Goal: Information Seeking & Learning: Learn about a topic

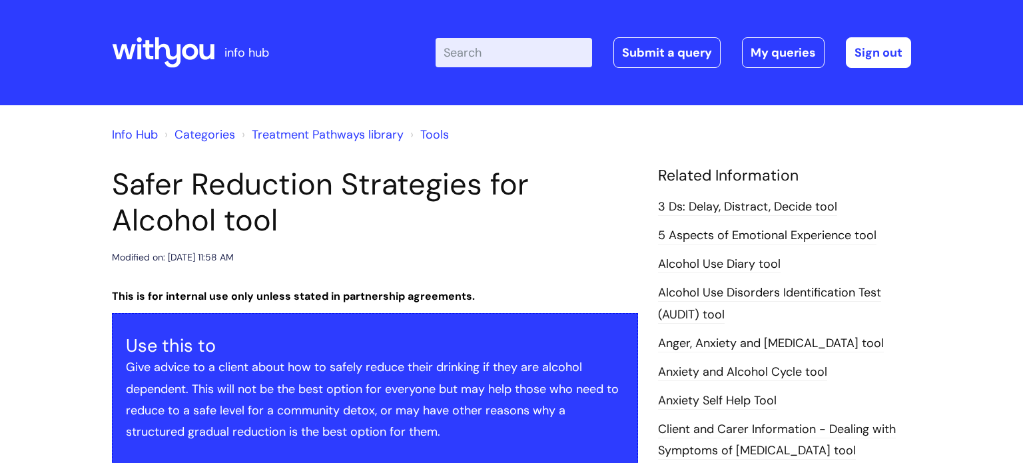
click at [496, 49] on input "Enter your search term here..." at bounding box center [514, 52] width 157 height 29
type input "hidden harm"
click button "Search" at bounding box center [0, 0] width 0 height 0
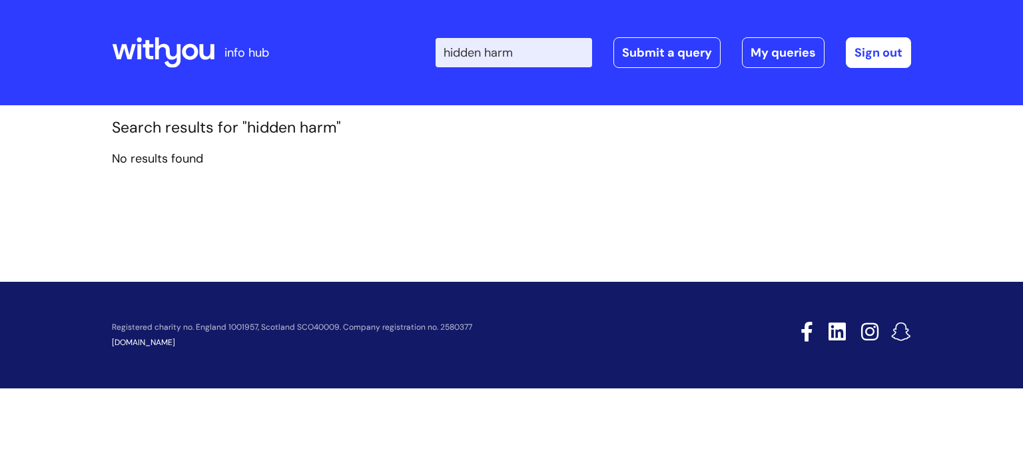
drag, startPoint x: 486, startPoint y: 62, endPoint x: 326, endPoint y: 24, distance: 165.0
click at [352, 26] on div "Enter your search term here... hidden harm Search Submit a query My queries Wel…" at bounding box center [610, 52] width 601 height 79
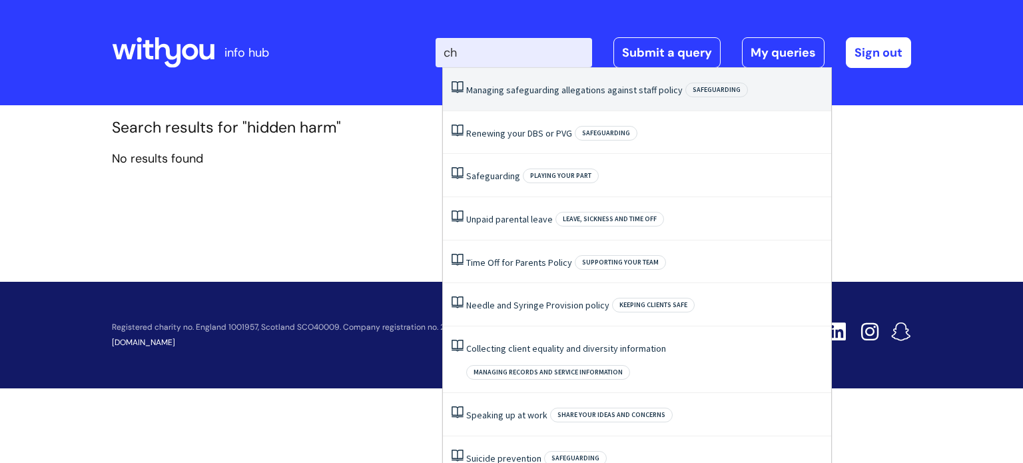
type input "c"
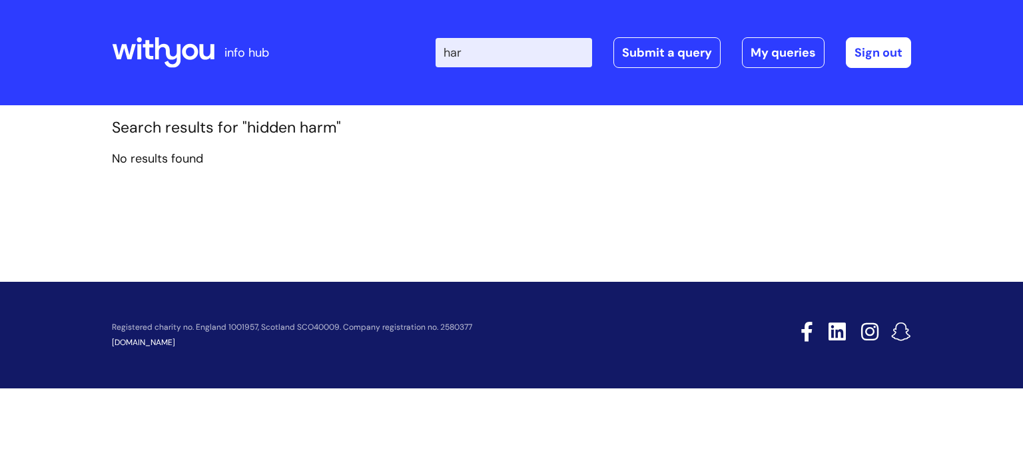
type input "harm"
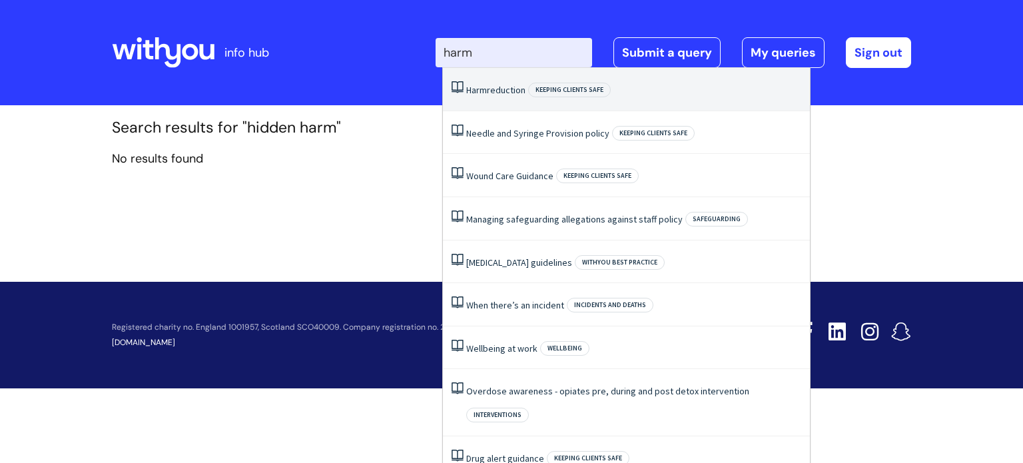
click at [500, 90] on link "Harm reduction" at bounding box center [495, 90] width 59 height 12
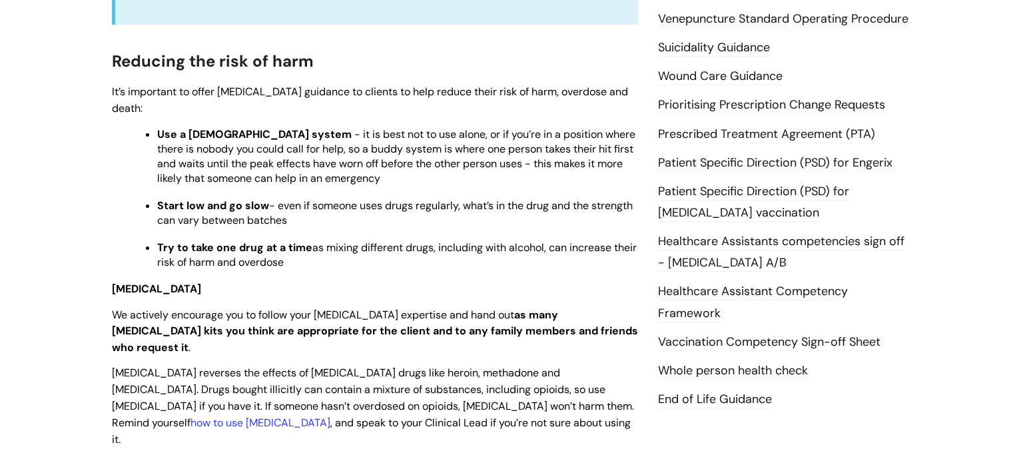
scroll to position [524, 0]
